Goal: Check status: Check status

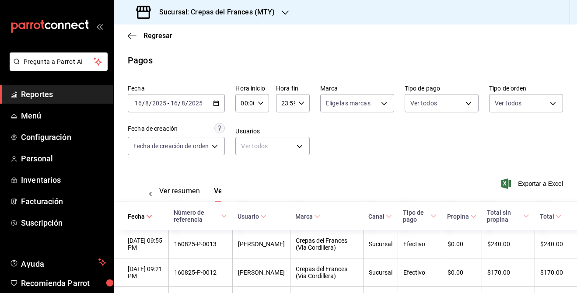
scroll to position [0, 26]
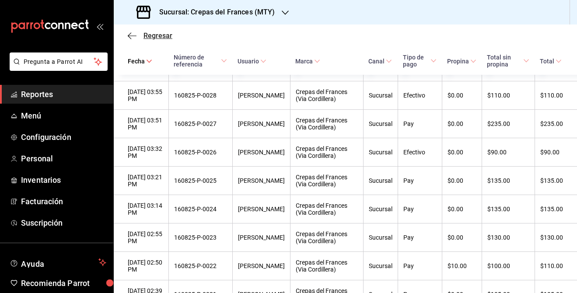
click at [137, 34] on span "Regresar" at bounding box center [150, 35] width 45 height 8
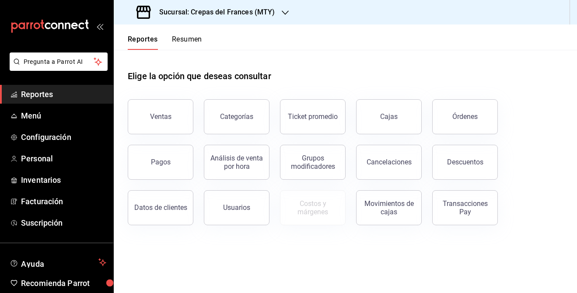
click at [191, 41] on button "Resumen" at bounding box center [187, 42] width 30 height 15
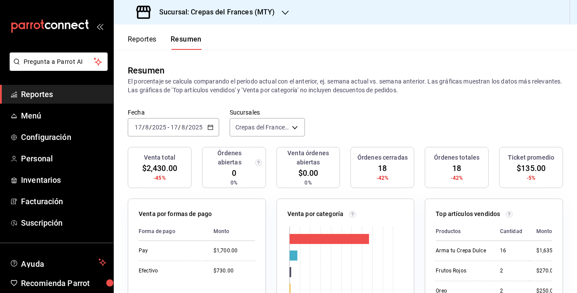
click at [262, 14] on h3 "Sucursal: Crepas del Frances (MTY)" at bounding box center [213, 12] width 122 height 10
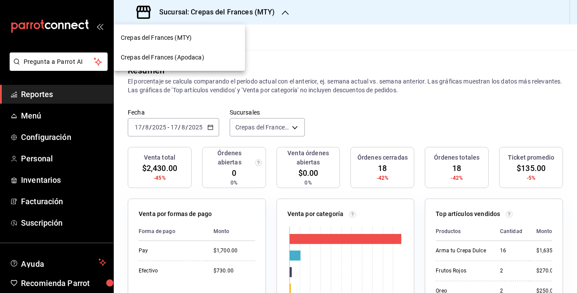
click at [218, 31] on div "Crepas del Frances (MTY)" at bounding box center [179, 38] width 131 height 20
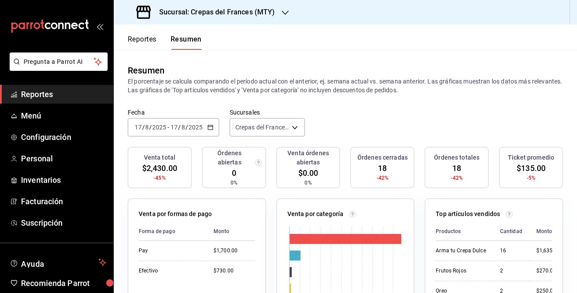
click at [192, 131] on input "2025" at bounding box center [195, 127] width 15 height 7
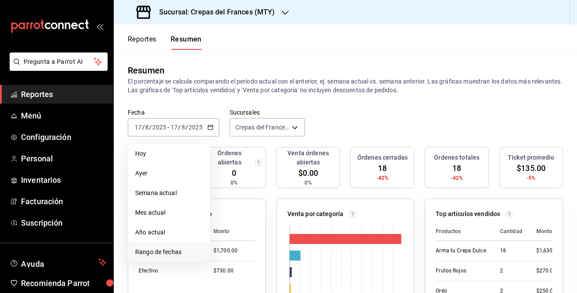
click at [186, 257] on span "Rango de fechas" at bounding box center [169, 252] width 68 height 9
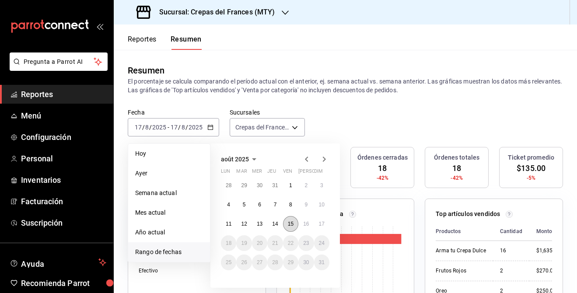
click at [292, 227] on abbr "15" at bounding box center [291, 224] width 6 height 6
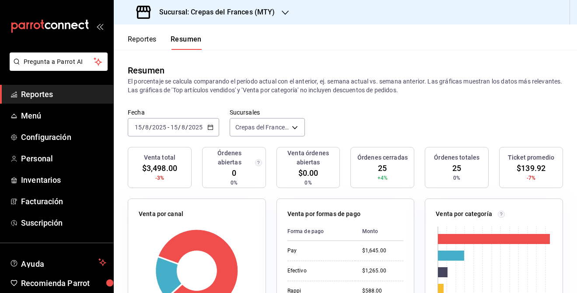
click at [150, 39] on button "Reportes" at bounding box center [142, 42] width 29 height 15
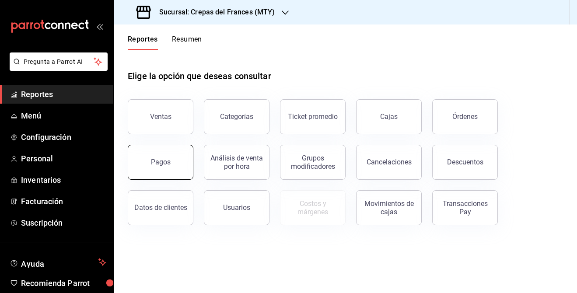
click at [181, 161] on button "Pagos" at bounding box center [161, 162] width 66 height 35
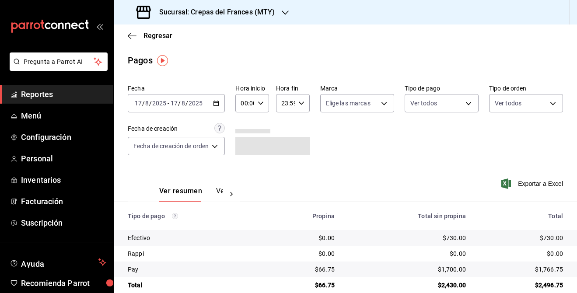
scroll to position [14, 0]
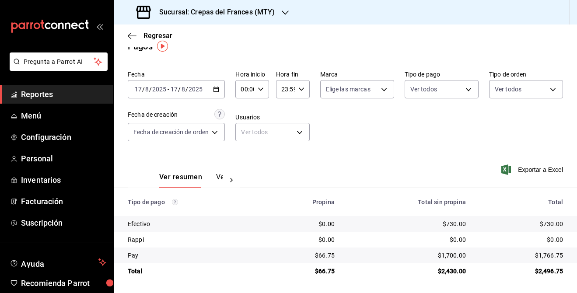
click at [221, 87] on div "[DATE] [DATE] - [DATE] [DATE]" at bounding box center [176, 89] width 97 height 18
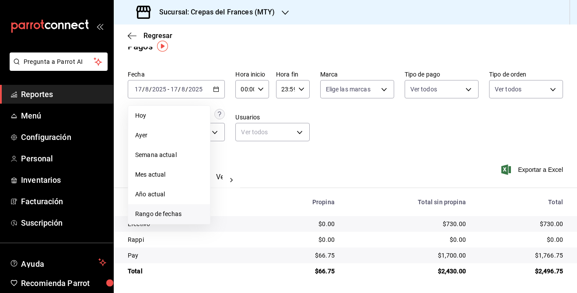
click at [194, 214] on span "Rango de fechas" at bounding box center [169, 213] width 68 height 9
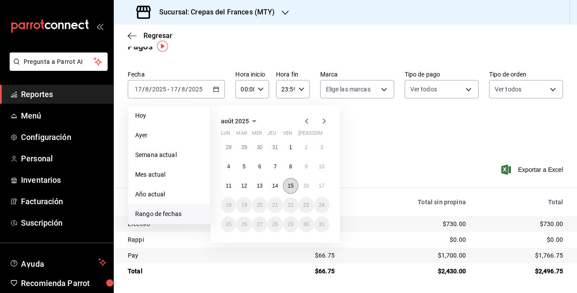
click at [287, 187] on button "15" at bounding box center [290, 186] width 15 height 16
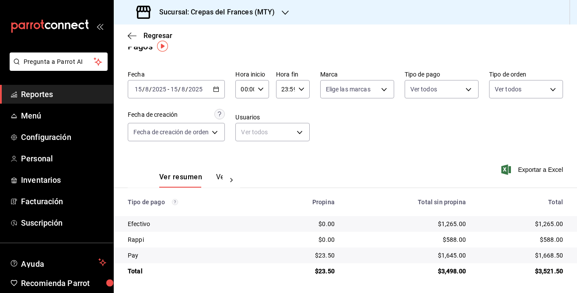
click at [220, 178] on button "Ver pagos" at bounding box center [232, 180] width 33 height 15
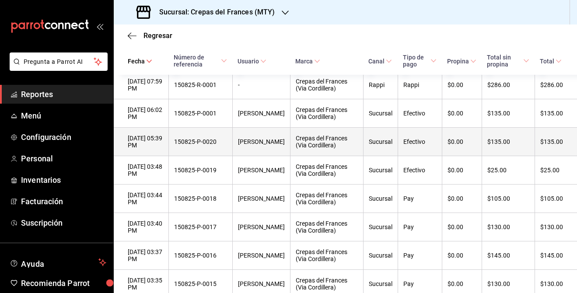
scroll to position [559, 0]
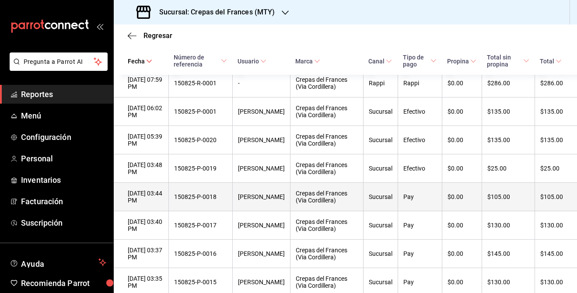
click at [200, 201] on th "150825-P-0018" at bounding box center [200, 197] width 64 height 28
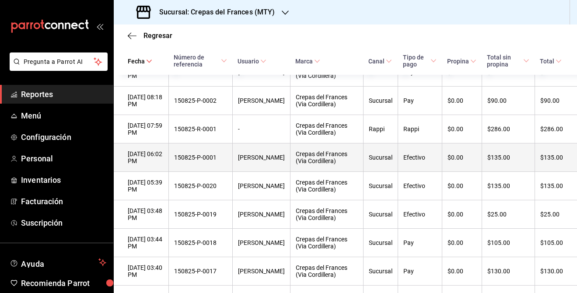
scroll to position [0, 0]
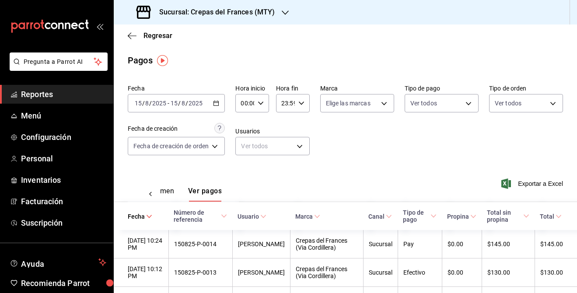
click at [199, 105] on input "2025" at bounding box center [195, 103] width 15 height 7
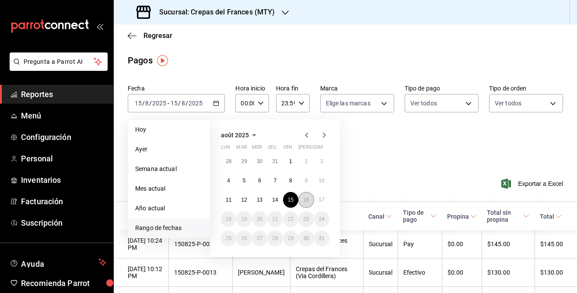
click at [313, 201] on button "16" at bounding box center [305, 200] width 15 height 16
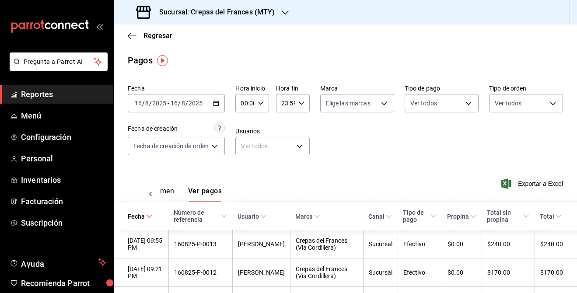
click at [194, 104] on input "2025" at bounding box center [195, 103] width 15 height 7
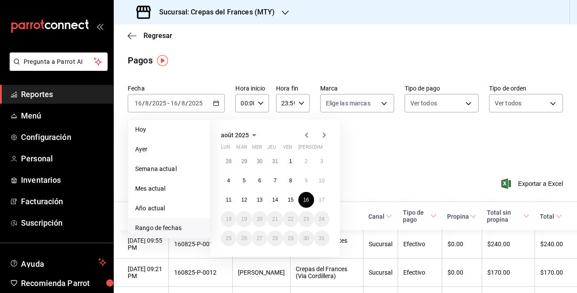
click at [329, 198] on div "août 2025 lun mar mer jeu ven [PERSON_NAME] dim 28 29 30 31 1 2 3 4 5 6 7 8 9 1…" at bounding box center [274, 187] width 129 height 137
click at [324, 199] on abbr "17" at bounding box center [322, 200] width 6 height 6
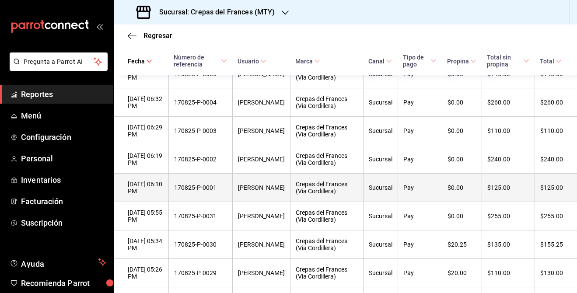
scroll to position [201, 0]
